Goal: Information Seeking & Learning: Learn about a topic

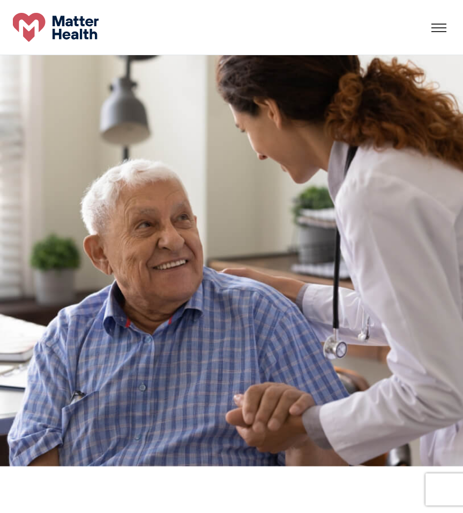
click at [442, 35] on div "What We Do Who We Are FAQ Careers Contact Us" at bounding box center [231, 27] width 463 height 29
click at [441, 30] on div at bounding box center [438, 28] width 33 height 33
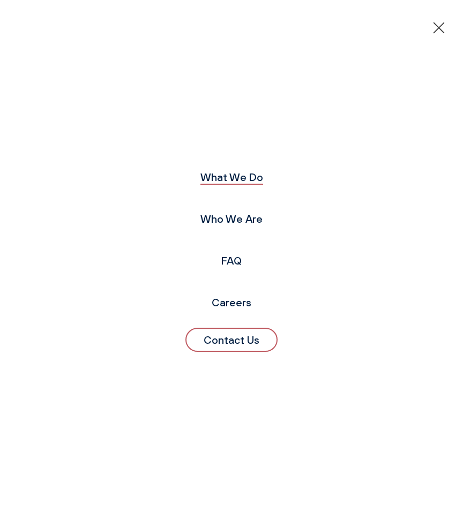
click at [241, 172] on link "What We Do" at bounding box center [231, 176] width 63 height 13
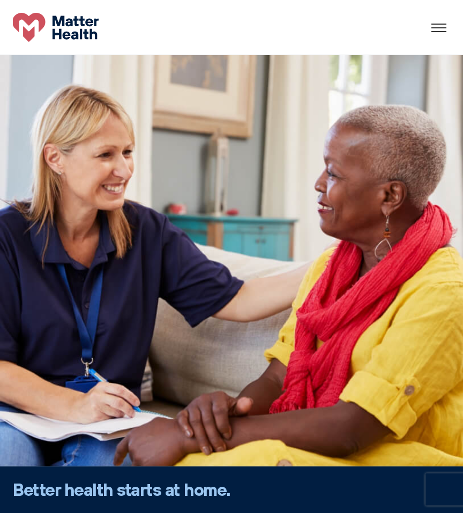
click at [443, 25] on div at bounding box center [438, 27] width 21 height 16
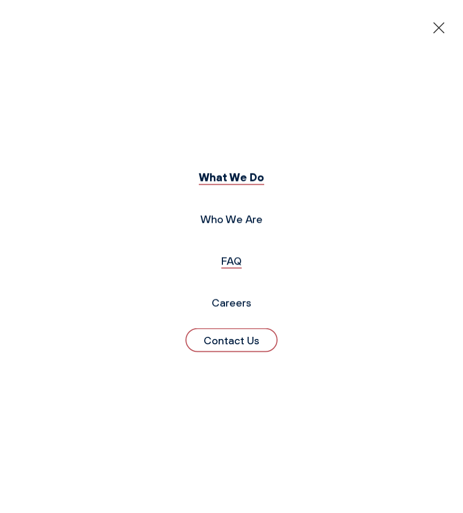
click at [226, 263] on link "FAQ" at bounding box center [231, 260] width 20 height 13
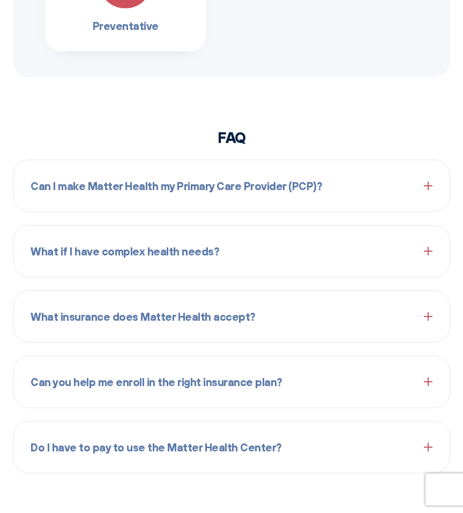
scroll to position [1503, 0]
